Goal: Transaction & Acquisition: Download file/media

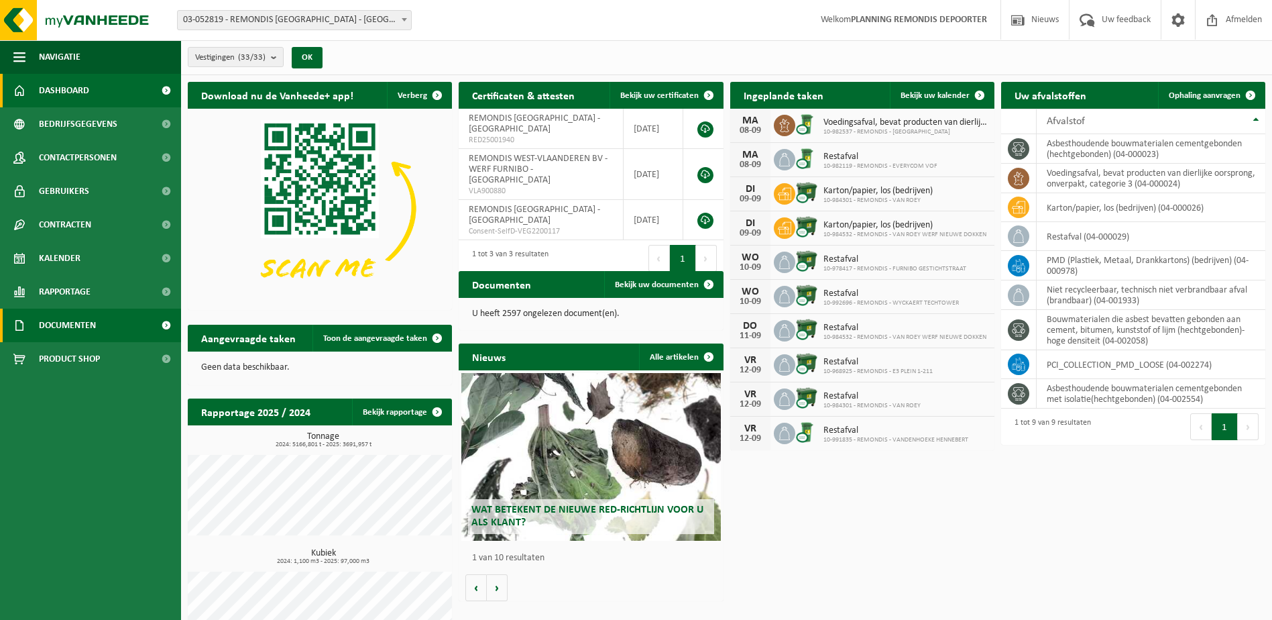
click at [121, 324] on link "Documenten" at bounding box center [90, 325] width 181 height 34
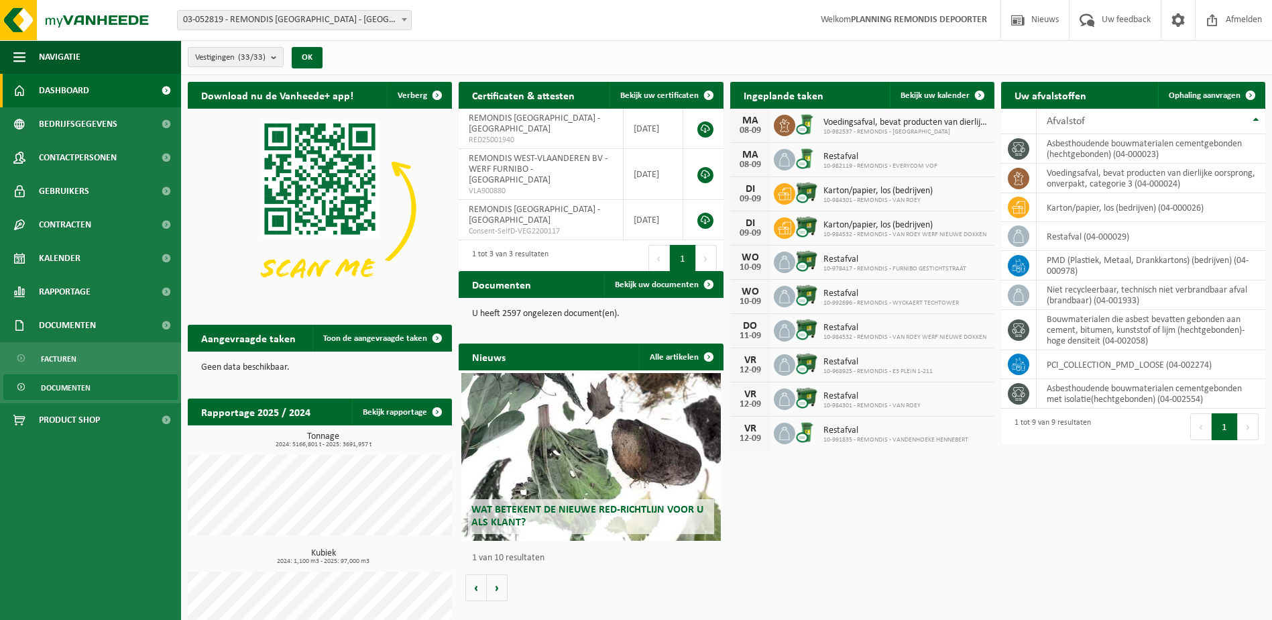
click at [71, 392] on span "Documenten" at bounding box center [66, 387] width 50 height 25
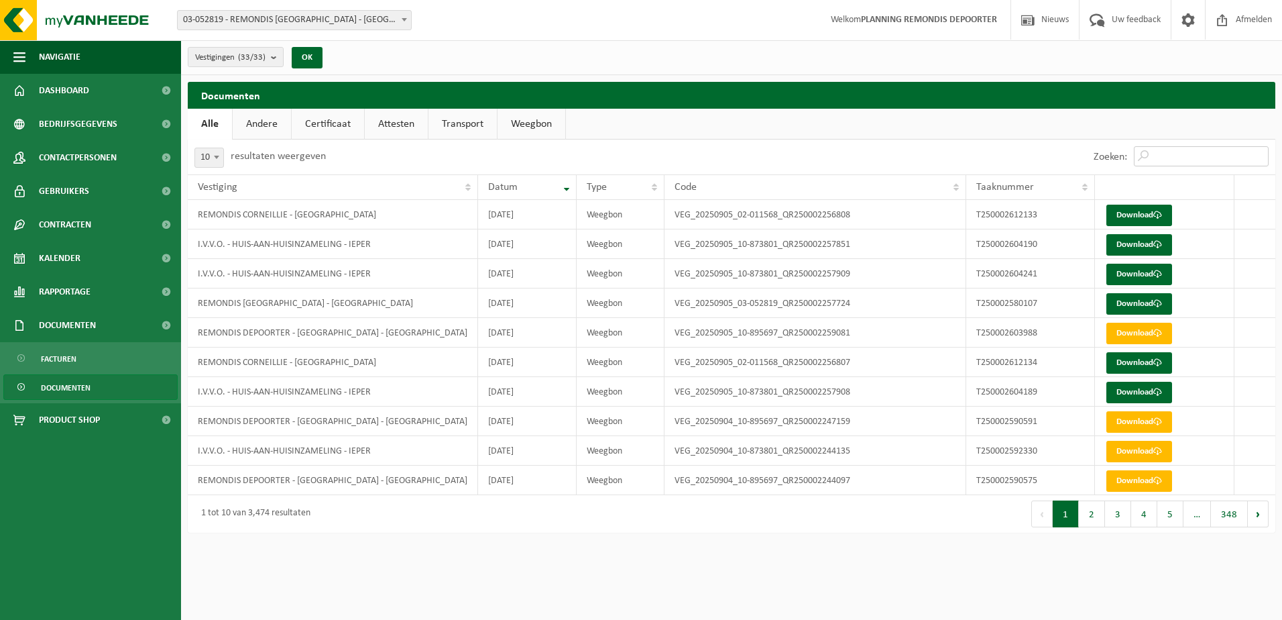
click at [1165, 154] on input "Zoeken:" at bounding box center [1201, 156] width 135 height 20
paste input "T250002604190"
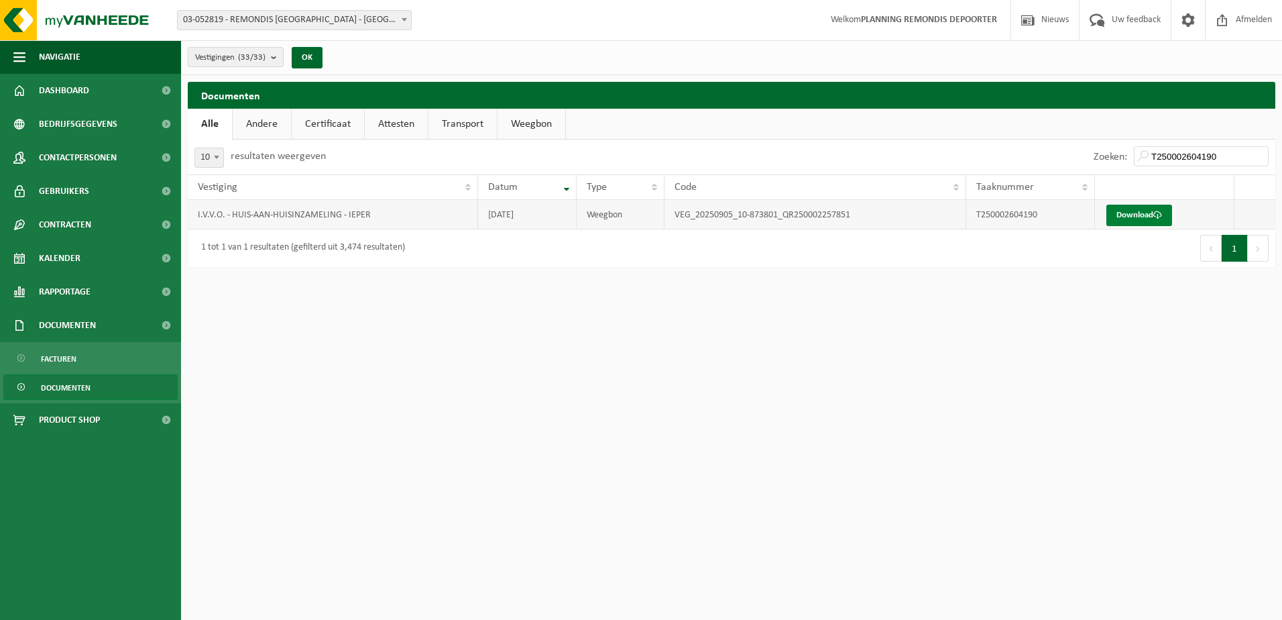
click at [1156, 209] on link "Download" at bounding box center [1139, 215] width 66 height 21
click at [1172, 156] on input "T250002604190" at bounding box center [1201, 156] width 135 height 20
paste input "241"
click at [1158, 217] on span at bounding box center [1157, 215] width 9 height 9
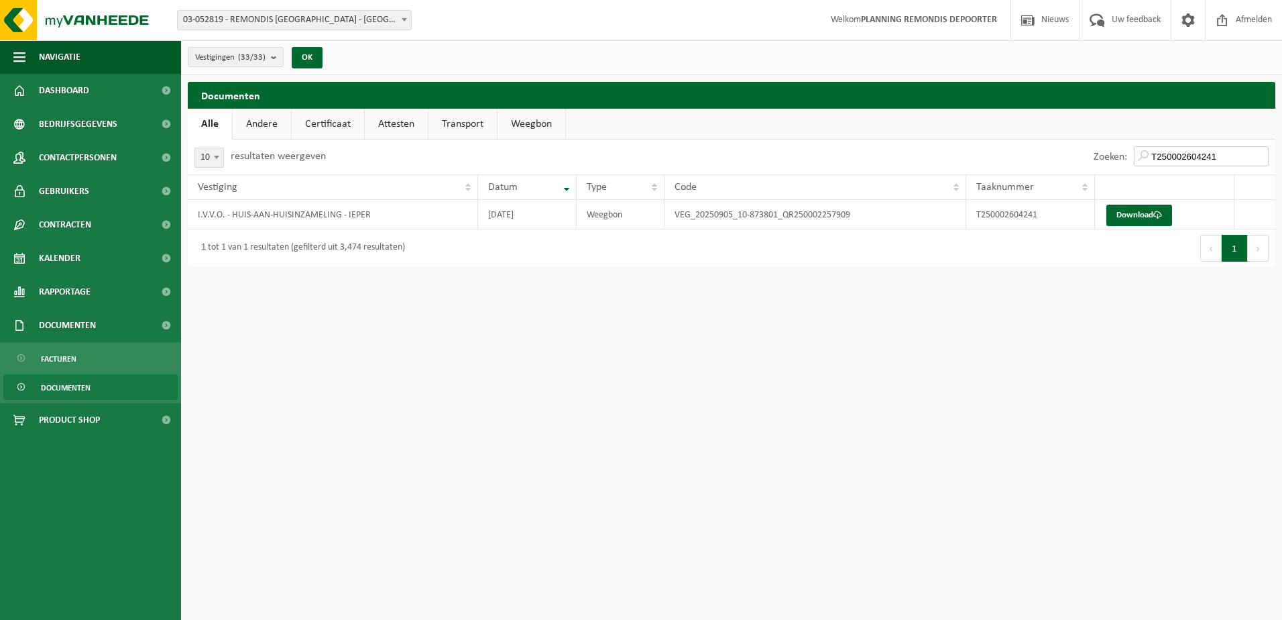
click at [1199, 151] on input "T250002604241" at bounding box center [1201, 156] width 135 height 20
paste input "189"
type input "T250002604189"
click at [1135, 215] on link "Download" at bounding box center [1139, 215] width 66 height 21
